Goal: Task Accomplishment & Management: Use online tool/utility

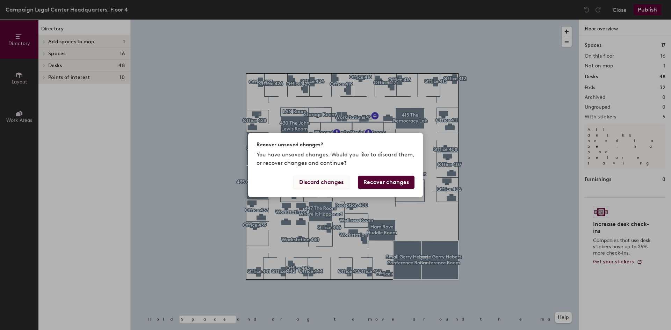
click at [332, 183] on button "Discard changes" at bounding box center [321, 182] width 56 height 13
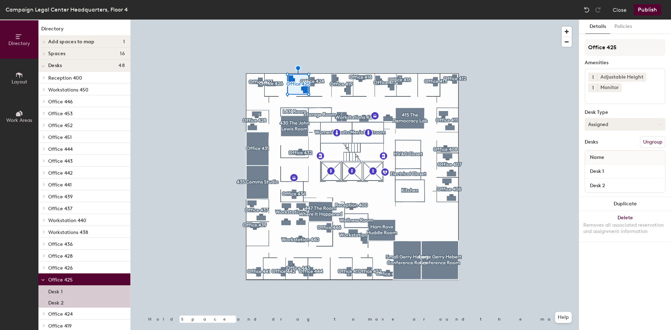
click at [631, 123] on button "Assigned" at bounding box center [625, 124] width 81 height 13
click at [603, 165] on div "Hoteled" at bounding box center [620, 167] width 70 height 10
click at [654, 8] on button "Publish" at bounding box center [647, 9] width 28 height 11
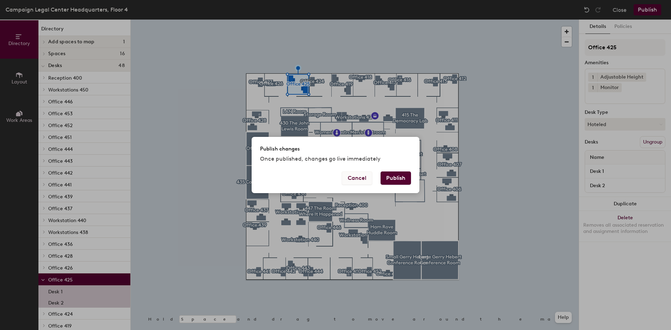
click at [361, 173] on button "Cancel" at bounding box center [357, 178] width 30 height 13
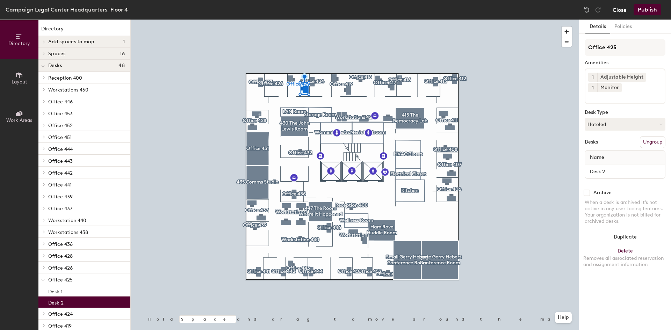
click at [616, 12] on button "Close" at bounding box center [620, 9] width 14 height 11
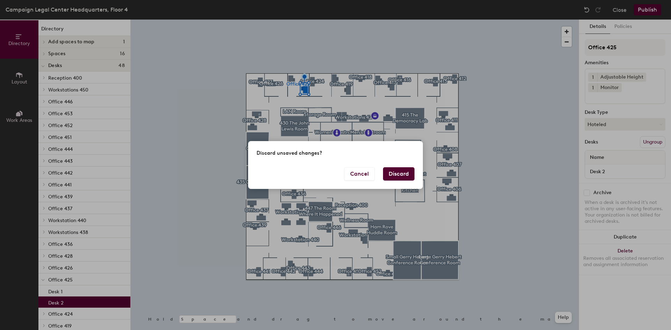
click at [399, 173] on button "Discard" at bounding box center [398, 173] width 31 height 13
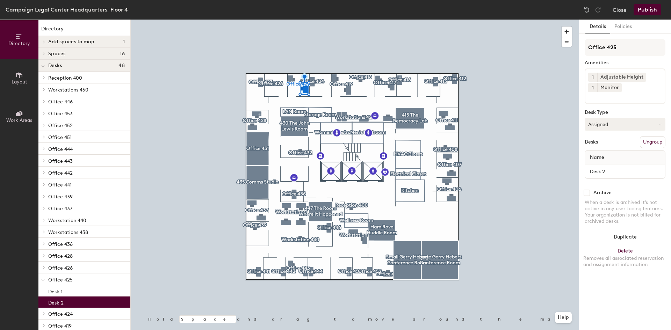
click at [611, 127] on button "Assigned" at bounding box center [625, 124] width 81 height 13
click at [609, 168] on div "Hoteled" at bounding box center [620, 167] width 70 height 10
click at [655, 11] on button "Publish" at bounding box center [647, 9] width 28 height 11
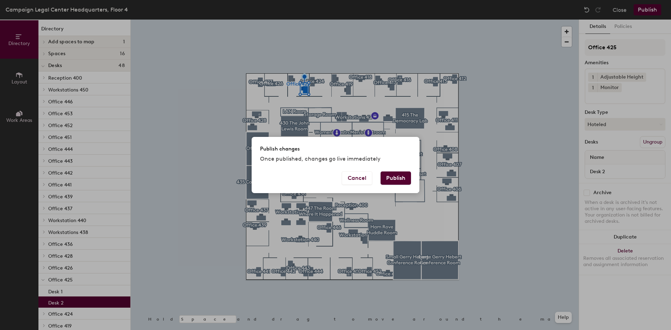
click at [399, 181] on button "Publish" at bounding box center [396, 178] width 30 height 13
